Goal: Information Seeking & Learning: Learn about a topic

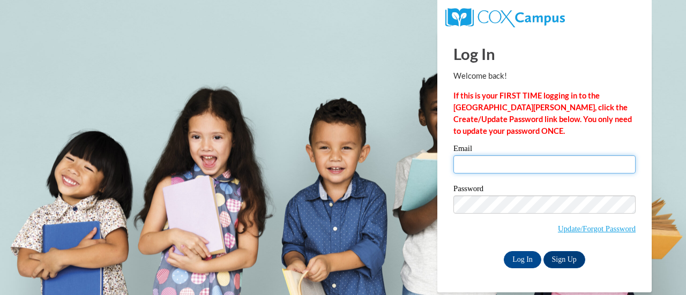
click at [509, 164] on input "Email" at bounding box center [545, 164] width 182 height 18
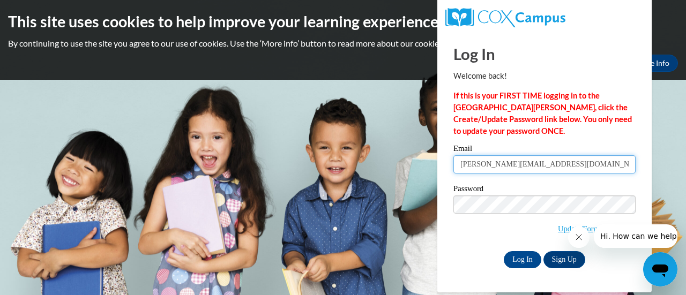
type input "jocelyn.douglas36@yahoo.com"
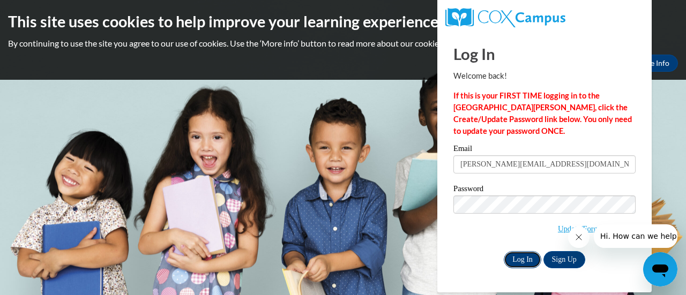
click at [517, 254] on input "Log In" at bounding box center [523, 259] width 38 height 17
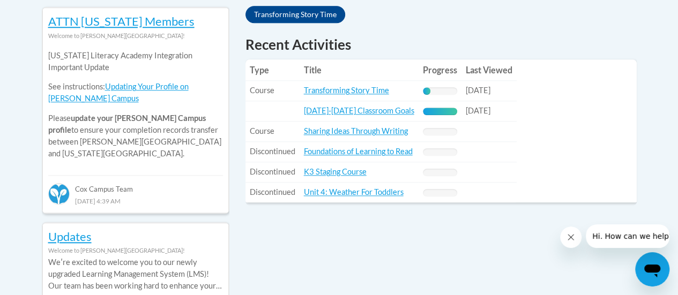
scroll to position [522, 0]
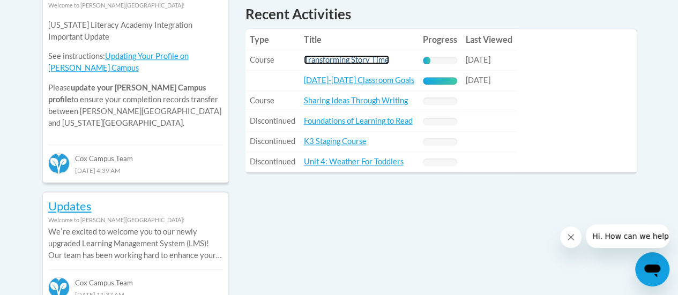
click at [334, 62] on link "Transforming Story Time" at bounding box center [346, 59] width 85 height 9
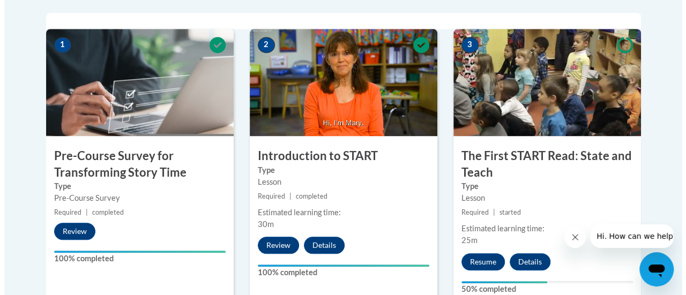
scroll to position [410, 0]
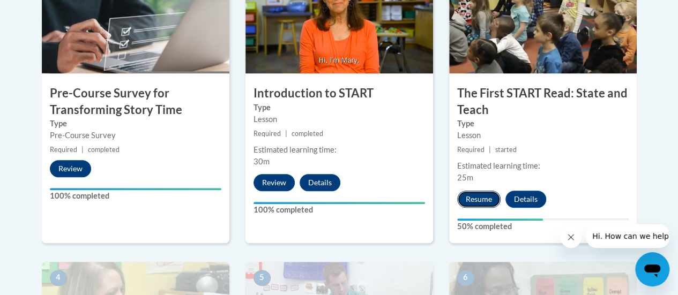
click at [470, 203] on button "Resume" at bounding box center [478, 199] width 43 height 17
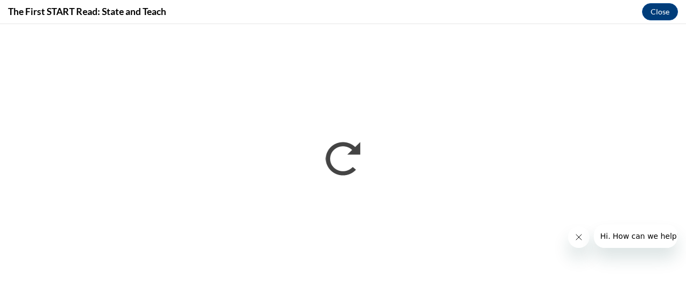
scroll to position [0, 0]
click at [678, 19] on div "The First START Read: State and Teach Close" at bounding box center [343, 12] width 686 height 24
click at [390, 2] on div "The First START Read: State and Teach Close" at bounding box center [343, 12] width 686 height 24
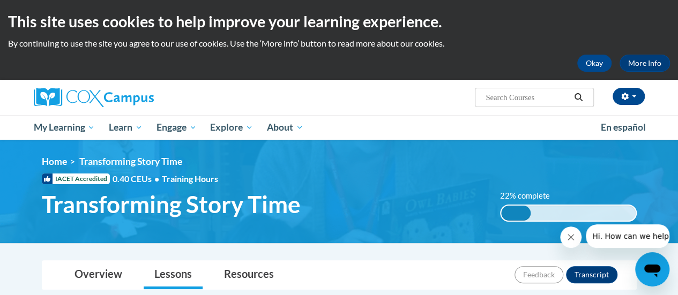
click at [389, 112] on div "Jocelyn Douglas (America/New_York UTC-04:00) My Profile Inbox My Transcripts Lo…" at bounding box center [339, 97] width 627 height 35
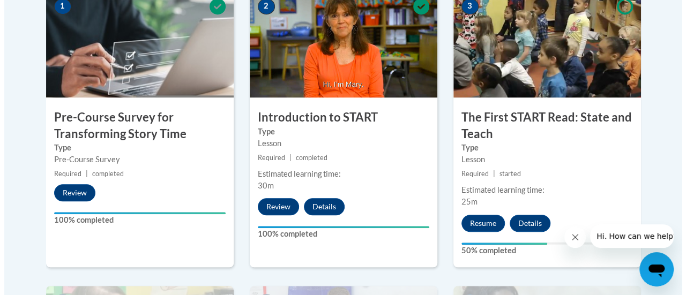
scroll to position [408, 0]
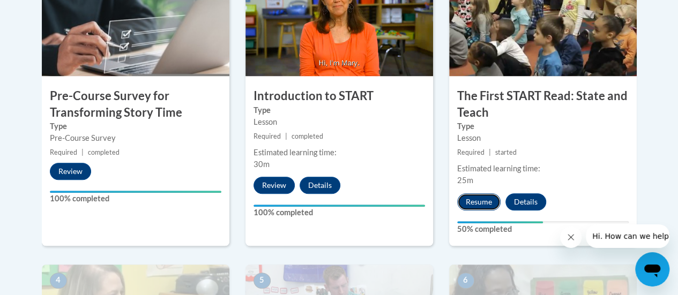
click at [478, 197] on button "Resume" at bounding box center [478, 202] width 43 height 17
